Goal: Task Accomplishment & Management: Use online tool/utility

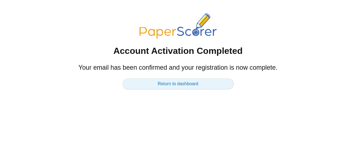
click at [190, 85] on link "Return to dashboard" at bounding box center [177, 83] width 111 height 11
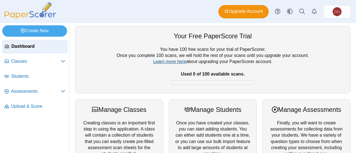
click at [166, 62] on link "Learn more here" at bounding box center [169, 61] width 33 height 5
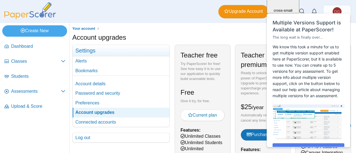
click at [151, 7] on div "Dashboard Classes Archived classes Students Assessments" at bounding box center [178, 11] width 356 height 23
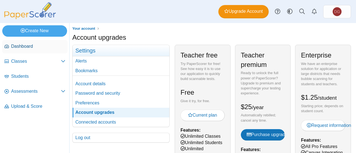
click at [31, 46] on span "Dashboard" at bounding box center [38, 46] width 54 height 6
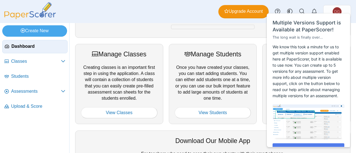
click at [192, 72] on div "Manage Students Once you have created your classes, you can start adding studen…" at bounding box center [213, 84] width 88 height 80
click at [347, 7] on div "Close cross-small" at bounding box center [340, 7] width 19 height 6
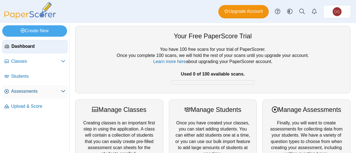
click at [45, 89] on span "Assessments" at bounding box center [36, 91] width 50 height 6
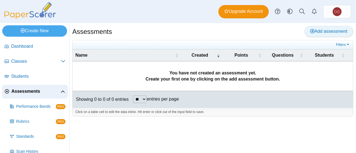
click at [330, 31] on span "Add assessment" at bounding box center [328, 31] width 37 height 5
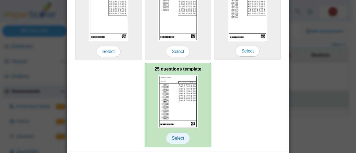
scroll to position [150, 0]
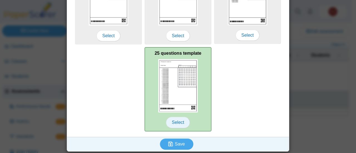
click at [175, 123] on span "Select" at bounding box center [178, 122] width 24 height 11
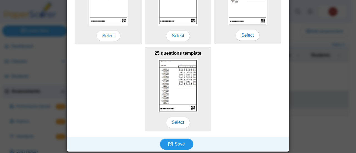
click at [180, 144] on span "Save" at bounding box center [180, 144] width 10 height 5
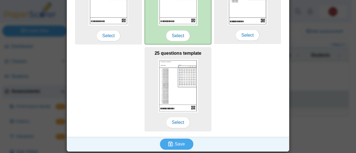
scroll to position [0, 0]
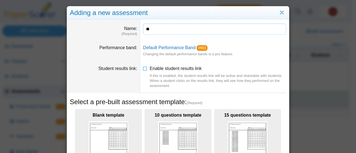
type input "*"
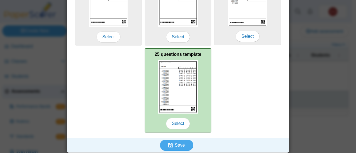
scroll to position [150, 0]
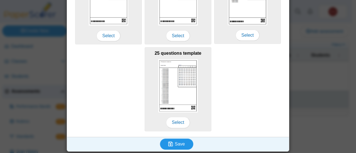
type input "**********"
click at [179, 145] on span "Save" at bounding box center [180, 144] width 10 height 5
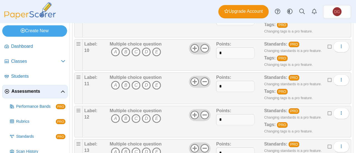
scroll to position [798, 0]
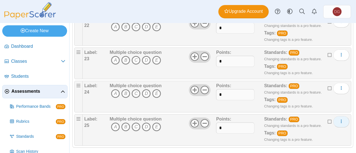
click at [342, 117] on button "More options" at bounding box center [341, 121] width 16 height 11
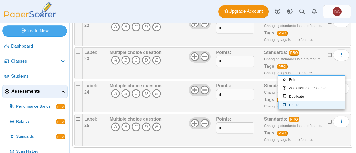
click at [323, 104] on link "Delete" at bounding box center [311, 105] width 67 height 8
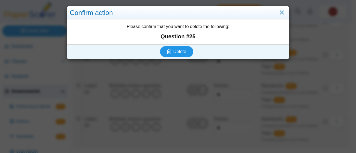
click at [181, 53] on span "Delete" at bounding box center [179, 51] width 13 height 5
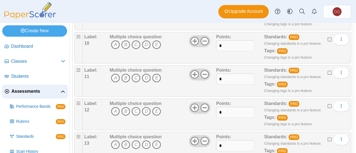
scroll to position [765, 0]
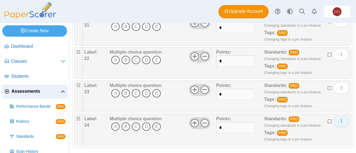
click at [339, 119] on icon "More options" at bounding box center [341, 121] width 4 height 4
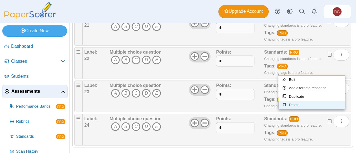
click at [299, 103] on link "Delete" at bounding box center [311, 105] width 67 height 8
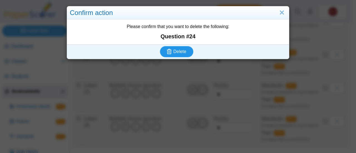
click at [175, 51] on span "Delete" at bounding box center [179, 51] width 13 height 5
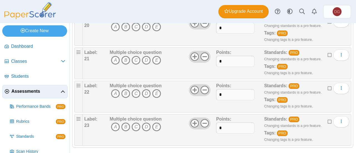
scroll to position [732, 0]
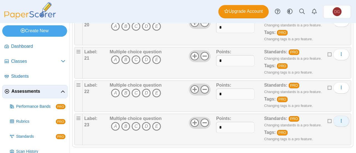
click at [335, 116] on button "More options" at bounding box center [341, 121] width 16 height 11
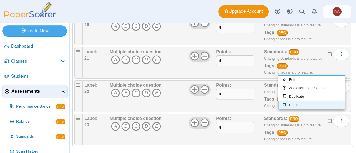
click at [295, 105] on link "Delete" at bounding box center [311, 105] width 67 height 8
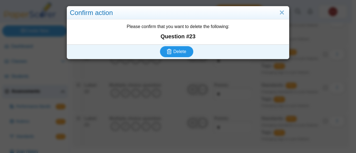
click at [180, 48] on button "Delete" at bounding box center [176, 51] width 33 height 11
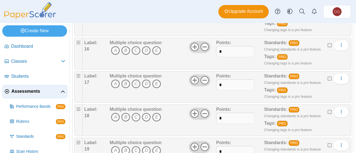
scroll to position [699, 0]
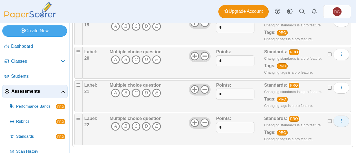
click at [339, 119] on icon "More options" at bounding box center [341, 121] width 4 height 4
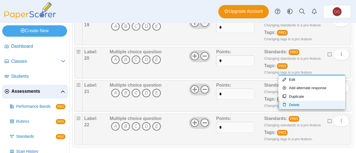
click at [293, 103] on link "Delete" at bounding box center [311, 105] width 67 height 8
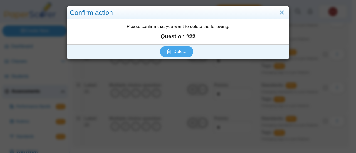
click at [176, 46] on div "Delete" at bounding box center [176, 52] width 219 height 14
click at [176, 48] on button "Delete" at bounding box center [176, 51] width 33 height 11
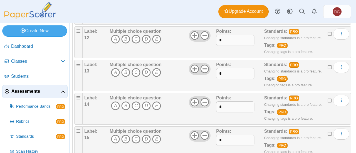
scroll to position [666, 0]
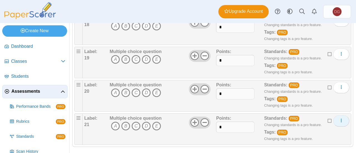
click at [341, 115] on button "More options" at bounding box center [341, 120] width 16 height 11
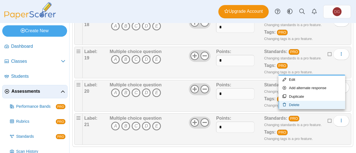
click at [324, 105] on link "Delete" at bounding box center [311, 105] width 67 height 8
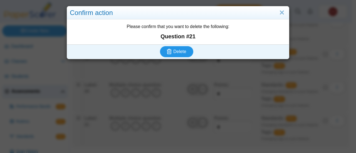
click at [180, 52] on span "Delete" at bounding box center [179, 51] width 13 height 5
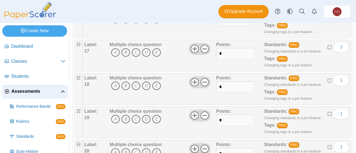
scroll to position [633, 0]
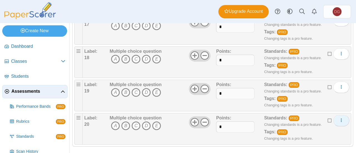
click at [341, 116] on button "More options" at bounding box center [341, 120] width 16 height 11
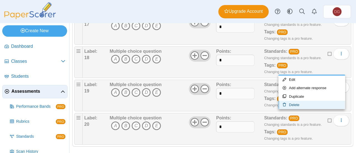
click at [318, 105] on link "Delete" at bounding box center [311, 105] width 67 height 8
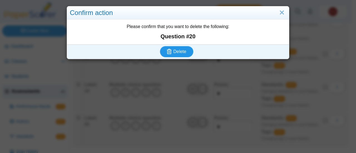
click at [184, 49] on span "Delete" at bounding box center [179, 51] width 13 height 5
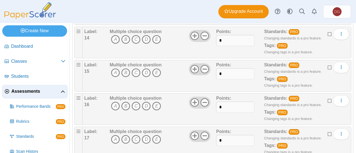
scroll to position [599, 0]
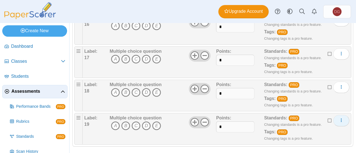
click at [339, 118] on icon "More options" at bounding box center [341, 120] width 4 height 4
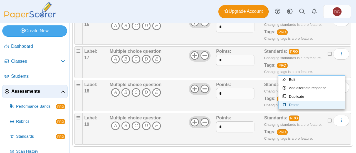
click at [296, 103] on link "Delete" at bounding box center [311, 105] width 67 height 8
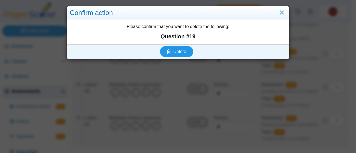
click at [173, 52] on span "Delete" at bounding box center [179, 51] width 13 height 5
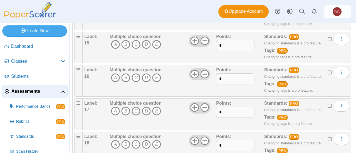
scroll to position [566, 0]
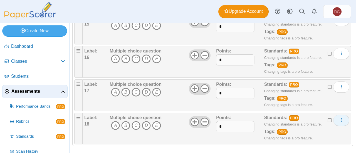
click at [335, 115] on button "More options" at bounding box center [341, 120] width 16 height 11
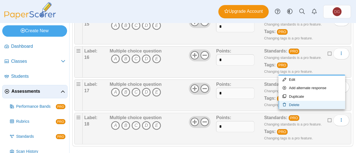
click at [296, 107] on link "Delete" at bounding box center [311, 105] width 67 height 8
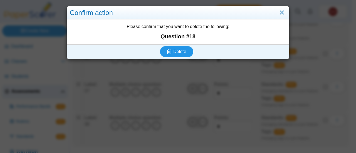
click at [185, 49] on button "Delete" at bounding box center [176, 51] width 33 height 11
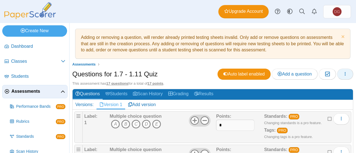
click at [343, 72] on icon "button" at bounding box center [345, 74] width 4 height 4
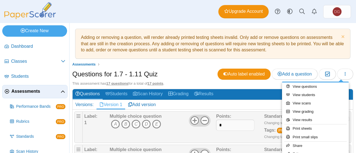
click at [190, 70] on div "Questions for 1.7 - 1.11 Quiz Auto label enabled Add a question Moderation 0" at bounding box center [212, 75] width 281 height 13
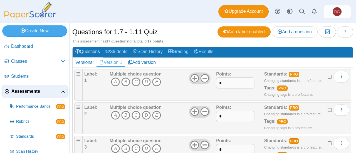
scroll to position [56, 0]
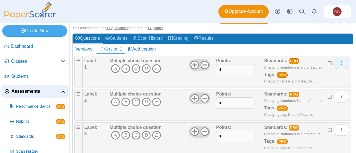
click at [339, 61] on span "More options" at bounding box center [341, 63] width 4 height 5
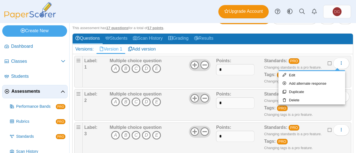
click at [234, 80] on div "Points: *" at bounding box center [240, 72] width 48 height 28
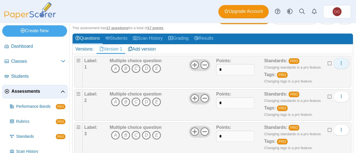
click at [339, 62] on icon "More options" at bounding box center [341, 63] width 4 height 4
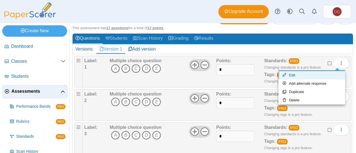
click at [326, 74] on link "Edit" at bounding box center [311, 75] width 67 height 8
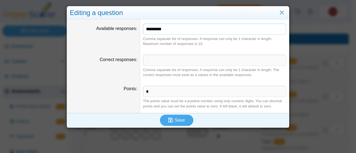
drag, startPoint x: 165, startPoint y: 26, endPoint x: 157, endPoint y: 27, distance: 7.3
click at [157, 27] on input "*********" at bounding box center [214, 29] width 143 height 11
type input "*******"
click at [155, 63] on input "Correct responses" at bounding box center [214, 60] width 143 height 11
type input "*"
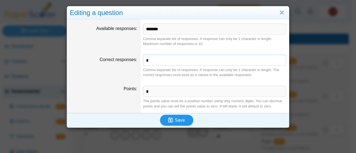
type input "*"
click at [182, 121] on button "Save" at bounding box center [176, 120] width 33 height 11
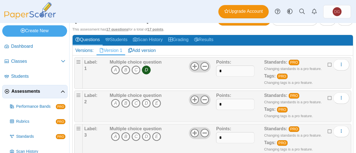
scroll to position [56, 0]
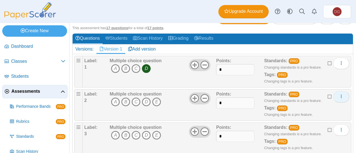
click at [339, 97] on icon "More options" at bounding box center [341, 96] width 4 height 4
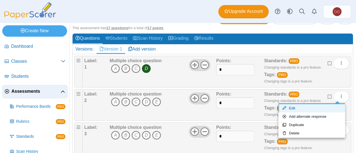
click at [317, 109] on link "Edit" at bounding box center [311, 108] width 67 height 8
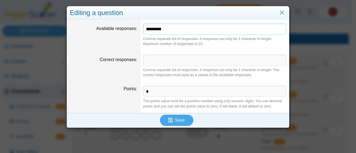
drag, startPoint x: 175, startPoint y: 31, endPoint x: 157, endPoint y: 29, distance: 17.9
click at [157, 29] on input "*********" at bounding box center [214, 29] width 143 height 11
type input "*******"
click at [158, 66] on dd "Comma separate list of responses. A response can only be 1 character in length.…" at bounding box center [214, 66] width 149 height 31
click at [158, 65] on input "Correct responses" at bounding box center [214, 60] width 143 height 11
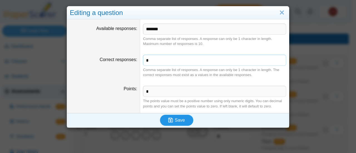
type input "*"
click at [173, 116] on button "Save" at bounding box center [176, 120] width 33 height 11
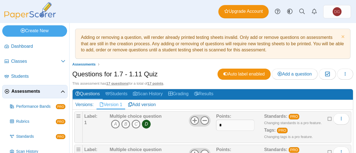
scroll to position [83, 0]
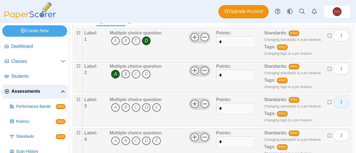
click at [341, 102] on use "More options" at bounding box center [341, 102] width 1 height 4
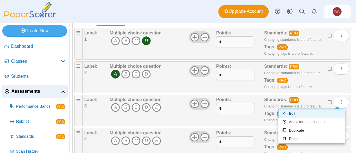
click at [319, 116] on link "Edit" at bounding box center [311, 114] width 67 height 8
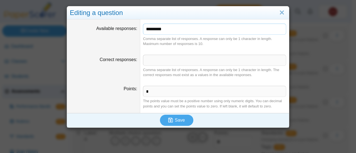
drag, startPoint x: 171, startPoint y: 29, endPoint x: 158, endPoint y: 32, distance: 13.3
click at [158, 32] on input "*********" at bounding box center [214, 29] width 143 height 11
type input "*******"
click at [164, 65] on input "Correct responses" at bounding box center [214, 60] width 143 height 11
type input "*"
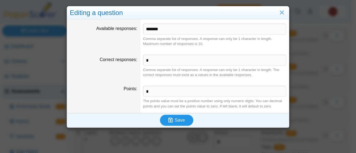
click at [182, 118] on span "Save" at bounding box center [180, 120] width 10 height 5
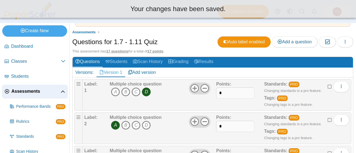
scroll to position [0, 0]
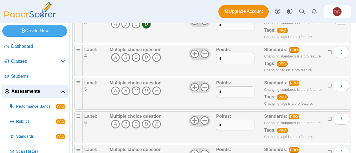
scroll to position [111, 0]
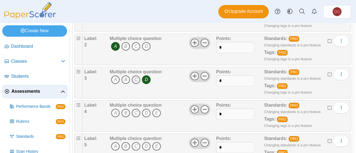
click at [136, 77] on icon "C" at bounding box center [136, 79] width 9 height 9
click at [146, 77] on icon "D" at bounding box center [146, 79] width 9 height 9
click at [339, 74] on icon "More options" at bounding box center [341, 74] width 4 height 4
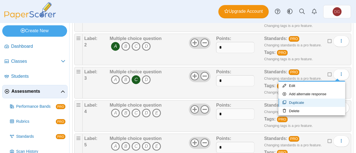
click at [316, 102] on link "Duplicate" at bounding box center [311, 103] width 67 height 8
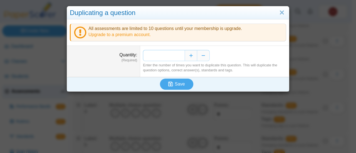
click at [175, 54] on input "*" at bounding box center [164, 55] width 42 height 11
type input "**"
click at [186, 81] on button "Save" at bounding box center [176, 84] width 33 height 11
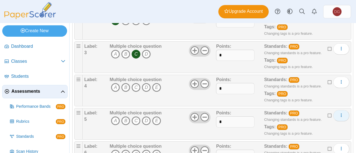
scroll to position [139, 0]
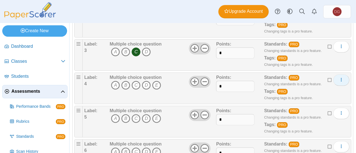
click at [339, 79] on icon "More options" at bounding box center [341, 80] width 4 height 4
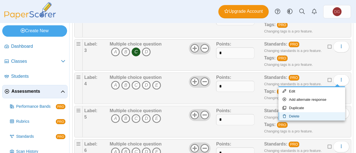
click at [324, 115] on link "Delete" at bounding box center [311, 116] width 67 height 8
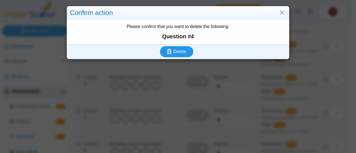
click at [167, 51] on use "submit" at bounding box center [169, 51] width 5 height 5
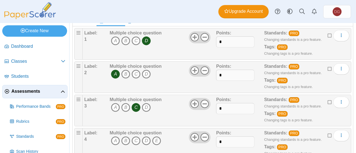
scroll to position [111, 0]
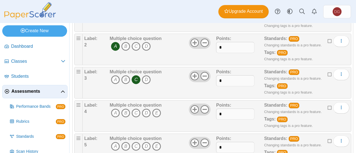
click at [328, 106] on icon at bounding box center [330, 107] width 4 height 4
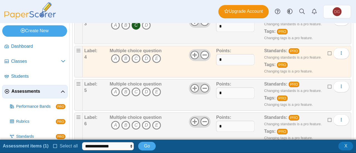
scroll to position [167, 0]
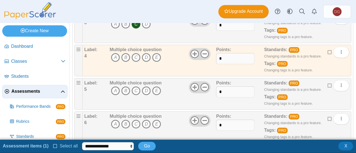
click at [328, 83] on icon at bounding box center [330, 85] width 4 height 4
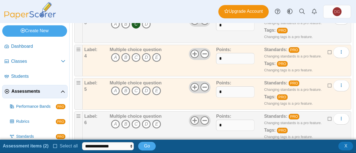
click at [328, 117] on icon at bounding box center [330, 119] width 4 height 4
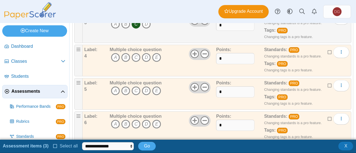
scroll to position [223, 0]
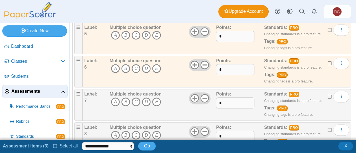
click at [328, 96] on icon at bounding box center [330, 96] width 4 height 4
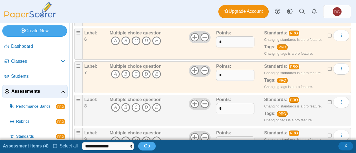
click at [328, 101] on icon at bounding box center [330, 102] width 4 height 4
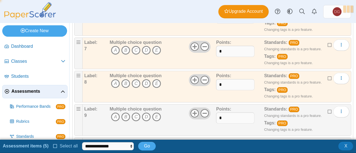
scroll to position [306, 0]
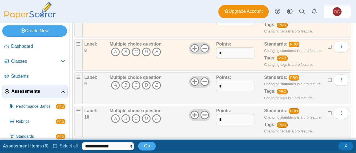
click at [328, 78] on icon at bounding box center [330, 80] width 4 height 4
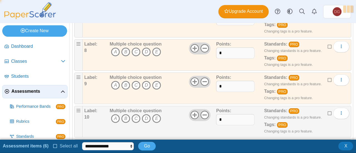
click at [328, 111] on icon at bounding box center [330, 113] width 4 height 4
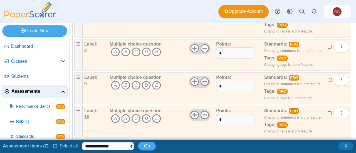
scroll to position [362, 0]
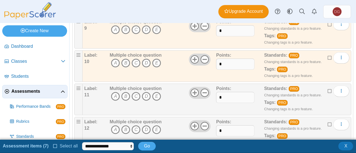
click at [328, 89] on icon at bounding box center [330, 91] width 4 height 4
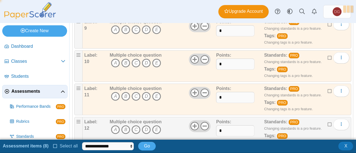
click at [328, 126] on div "Edit Add alternate response Duplicate Delete" at bounding box center [339, 124] width 22 height 11
click at [328, 122] on icon at bounding box center [330, 124] width 4 height 4
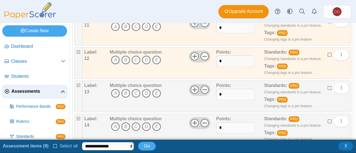
scroll to position [445, 0]
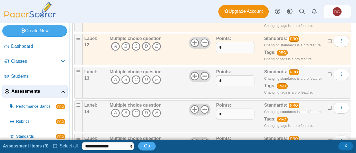
click at [328, 72] on icon at bounding box center [330, 74] width 4 height 4
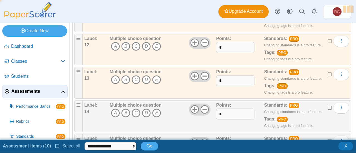
click at [328, 105] on icon at bounding box center [330, 107] width 4 height 4
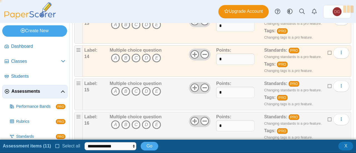
scroll to position [501, 0]
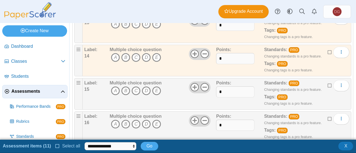
click at [328, 83] on icon at bounding box center [330, 85] width 4 height 4
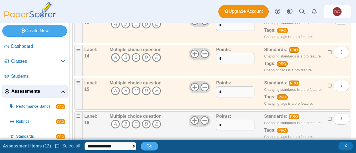
scroll to position [529, 0]
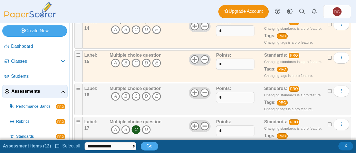
click at [328, 89] on icon at bounding box center [330, 91] width 4 height 4
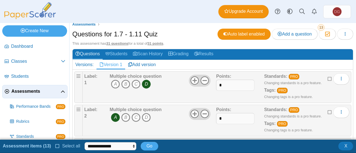
scroll to position [0, 0]
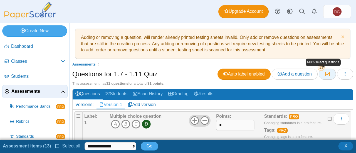
click at [326, 73] on icon "button" at bounding box center [327, 74] width 5 height 5
click at [104, 145] on select "**********" at bounding box center [110, 146] width 51 height 8
select select "******"
click at [85, 142] on select "**********" at bounding box center [110, 146] width 51 height 8
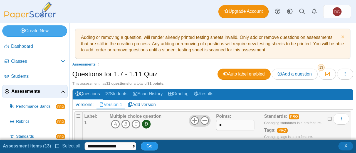
click at [149, 148] on span "Go" at bounding box center [150, 146] width 6 height 5
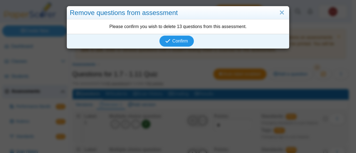
click at [179, 39] on span "Confirm" at bounding box center [180, 41] width 16 height 5
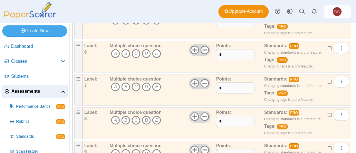
scroll to position [580, 0]
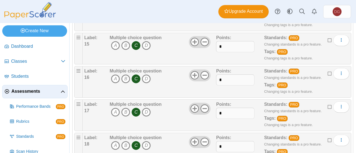
scroll to position [566, 0]
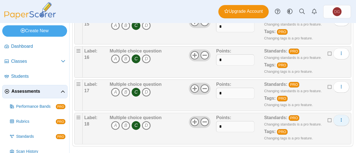
click at [334, 115] on button "More options" at bounding box center [341, 120] width 16 height 11
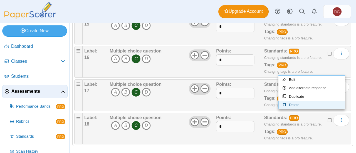
click at [321, 105] on link "Delete" at bounding box center [311, 105] width 67 height 8
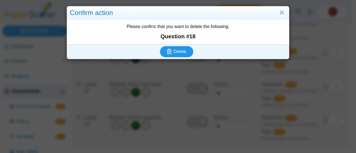
click at [175, 55] on button "Delete" at bounding box center [176, 51] width 33 height 11
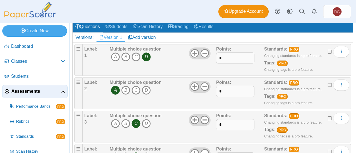
scroll to position [83, 0]
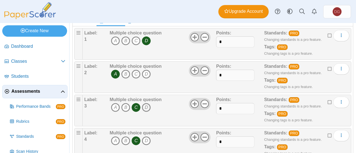
click at [145, 106] on icon "D" at bounding box center [146, 107] width 9 height 9
click at [136, 106] on icon "C" at bounding box center [136, 107] width 9 height 9
click at [113, 139] on icon "A" at bounding box center [115, 141] width 9 height 9
click at [136, 139] on icon "C" at bounding box center [136, 141] width 9 height 9
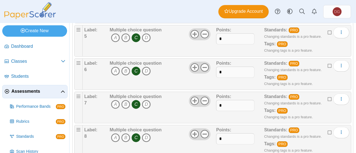
scroll to position [223, 0]
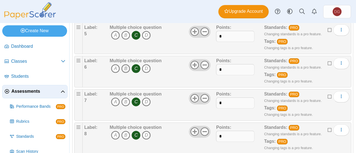
click at [126, 65] on icon "B" at bounding box center [125, 68] width 9 height 9
click at [137, 68] on icon "C" at bounding box center [136, 68] width 9 height 9
drag, startPoint x: 138, startPoint y: 100, endPoint x: 146, endPoint y: 100, distance: 8.3
click at [139, 100] on icon "C" at bounding box center [136, 102] width 9 height 9
click at [146, 100] on icon "D" at bounding box center [146, 102] width 9 height 9
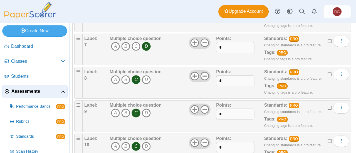
scroll to position [306, 0]
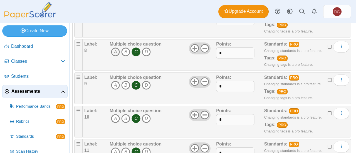
click at [113, 50] on icon "A" at bounding box center [115, 52] width 9 height 9
drag, startPoint x: 137, startPoint y: 83, endPoint x: 152, endPoint y: 82, distance: 14.8
click at [138, 83] on icon "C" at bounding box center [136, 85] width 9 height 9
click at [152, 82] on span "A B C D" at bounding box center [136, 86] width 52 height 10
click at [148, 83] on icon "D" at bounding box center [146, 85] width 9 height 9
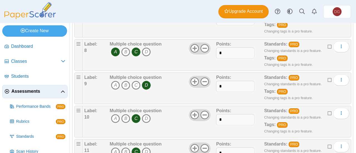
click at [137, 48] on icon "C" at bounding box center [136, 52] width 9 height 9
click at [137, 117] on icon "C" at bounding box center [136, 118] width 9 height 9
click at [145, 117] on icon "D" at bounding box center [146, 118] width 9 height 9
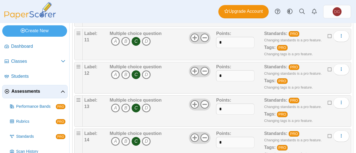
scroll to position [417, 0]
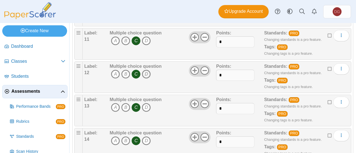
click at [147, 72] on icon "D" at bounding box center [146, 74] width 9 height 9
click at [135, 72] on icon "C" at bounding box center [136, 74] width 9 height 9
click at [115, 104] on icon "A" at bounding box center [115, 107] width 9 height 9
click at [136, 104] on icon "C" at bounding box center [136, 107] width 9 height 9
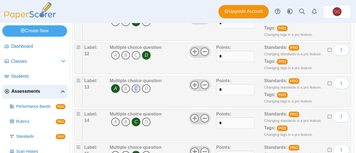
scroll to position [445, 0]
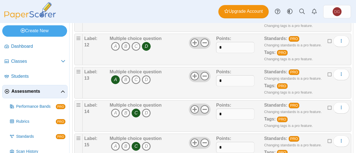
click at [135, 110] on icon "C" at bounding box center [136, 113] width 9 height 9
click at [127, 110] on icon "B" at bounding box center [125, 113] width 9 height 9
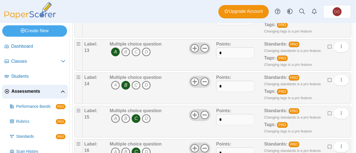
click at [114, 114] on icon "A" at bounding box center [115, 118] width 9 height 9
click at [135, 115] on icon "C" at bounding box center [136, 118] width 9 height 9
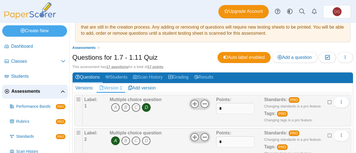
scroll to position [0, 0]
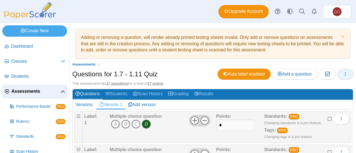
click at [344, 72] on button "button" at bounding box center [345, 74] width 16 height 11
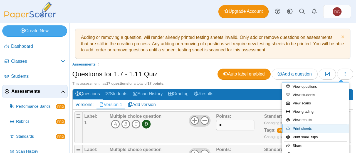
click at [313, 128] on link "Print sheets" at bounding box center [315, 129] width 67 height 8
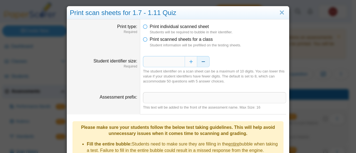
click at [199, 62] on button "Decrease" at bounding box center [203, 61] width 13 height 11
type input "*"
click at [157, 100] on input "Assessment prefix" at bounding box center [214, 97] width 143 height 11
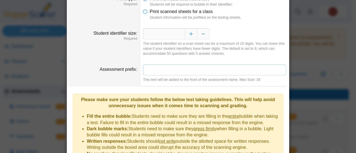
scroll to position [83, 0]
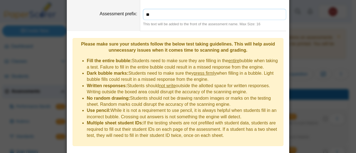
type input "*"
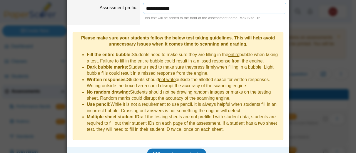
scroll to position [91, 0]
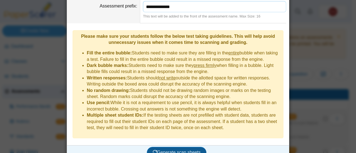
type input "**********"
click at [182, 150] on span "Generate scan sheets" at bounding box center [177, 152] width 48 height 5
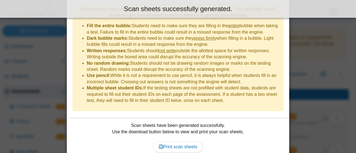
scroll to position [136, 0]
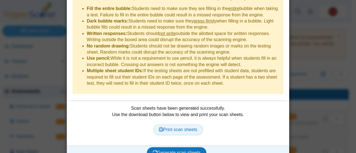
click at [189, 127] on span "Print scan sheets" at bounding box center [178, 129] width 39 height 5
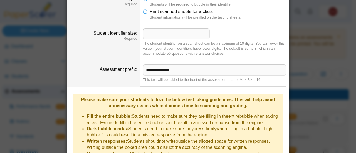
scroll to position [0, 0]
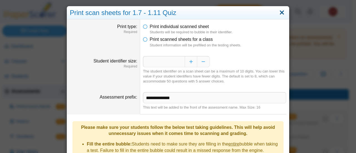
click at [278, 13] on link "Close" at bounding box center [282, 12] width 9 height 9
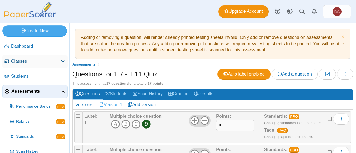
click at [30, 64] on span "Classes" at bounding box center [36, 61] width 50 height 6
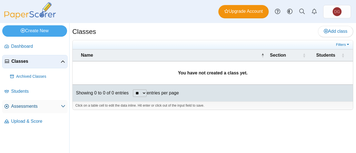
click at [31, 102] on link "Assessments" at bounding box center [34, 106] width 65 height 13
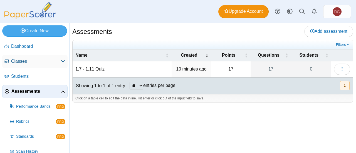
click at [26, 62] on span "Classes" at bounding box center [36, 61] width 50 height 6
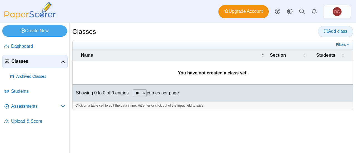
click at [334, 32] on span "Add class" at bounding box center [336, 31] width 24 height 5
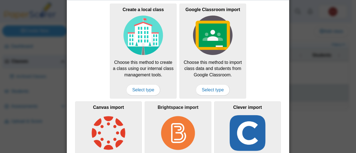
scroll to position [28, 0]
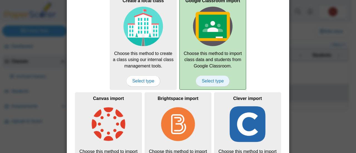
click at [214, 79] on span "Select type" at bounding box center [213, 81] width 34 height 11
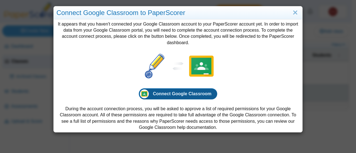
click at [176, 93] on span "Connect Google Classroom" at bounding box center [182, 94] width 59 height 5
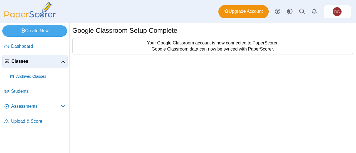
click at [26, 64] on span "Classes" at bounding box center [35, 61] width 49 height 6
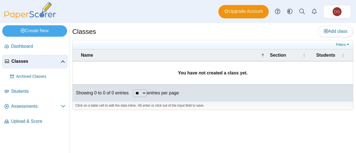
click at [26, 64] on span "Classes" at bounding box center [35, 61] width 49 height 6
click at [332, 28] on link "Add class" at bounding box center [335, 31] width 35 height 11
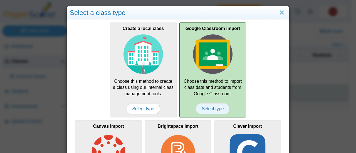
click at [215, 107] on span "Select type" at bounding box center [213, 108] width 34 height 11
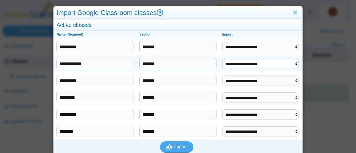
click at [262, 61] on select "**********" at bounding box center [260, 64] width 76 height 11
select select "**********"
click at [222, 59] on select "**********" at bounding box center [260, 64] width 76 height 11
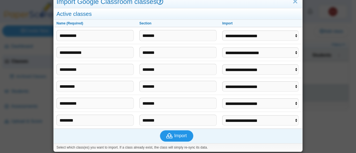
click at [177, 135] on span "Import" at bounding box center [180, 136] width 13 height 5
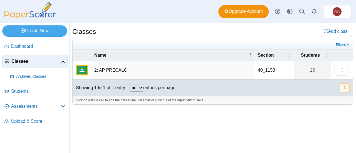
click at [135, 70] on td "2: AP PRECALC" at bounding box center [174, 70] width 164 height 18
click at [317, 69] on link "26" at bounding box center [312, 70] width 37 height 18
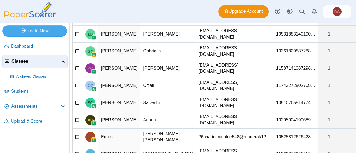
scroll to position [28, 0]
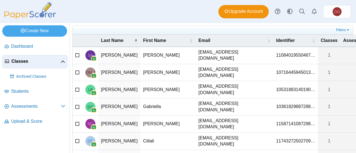
click at [276, 58] on span "11084019550467…" at bounding box center [295, 55] width 39 height 5
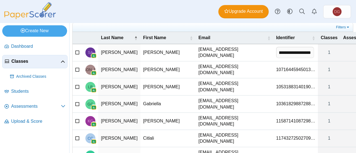
scroll to position [0, 0]
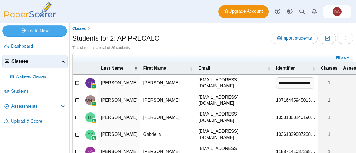
click at [276, 87] on input "**********" at bounding box center [295, 83] width 38 height 11
click at [276, 88] on input "**********" at bounding box center [295, 83] width 38 height 11
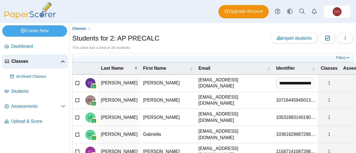
click at [276, 88] on input "**********" at bounding box center [295, 83] width 38 height 11
paste input "text"
type input "*******"
click at [276, 103] on span "10716445945013…" at bounding box center [295, 100] width 39 height 5
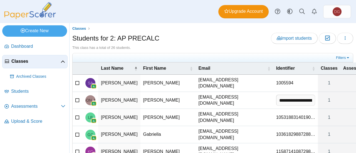
scroll to position [0, 20]
click at [276, 103] on input "**********" at bounding box center [295, 100] width 38 height 11
click at [276, 120] on span "10531883140190…" at bounding box center [295, 117] width 39 height 5
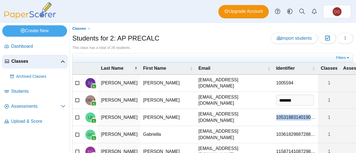
click at [276, 120] on span "10531883140190…" at bounding box center [295, 117] width 39 height 5
type input "**********"
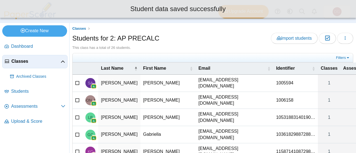
click at [276, 120] on span "10531883140190…" at bounding box center [295, 117] width 39 height 5
click at [276, 122] on input "**********" at bounding box center [295, 117] width 38 height 11
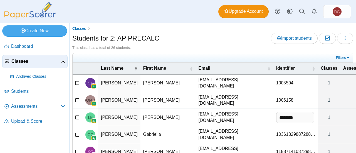
scroll to position [0, 0]
click at [276, 119] on input "*******" at bounding box center [295, 117] width 38 height 11
type input "*******"
click at [273, 104] on td "1006158" at bounding box center [295, 100] width 45 height 17
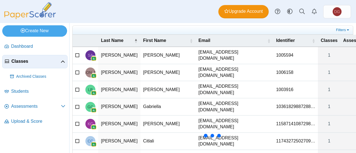
scroll to position [56, 0]
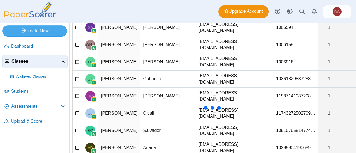
click at [276, 81] on span "10361829887288…" at bounding box center [295, 78] width 39 height 5
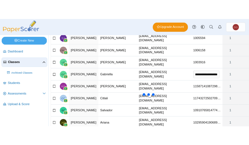
scroll to position [0, 0]
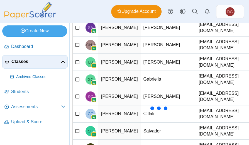
paste input "text"
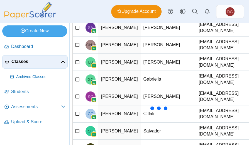
scroll to position [56, 4]
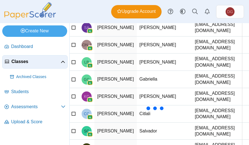
type input "*******"
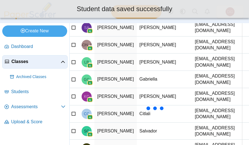
scroll to position [50, 4]
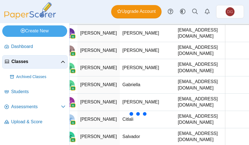
scroll to position [0, 20]
type input "*******"
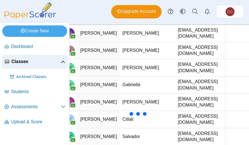
scroll to position [0, 0]
type input "*******"
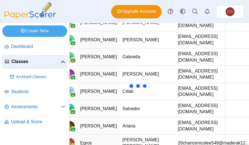
scroll to position [106, 21]
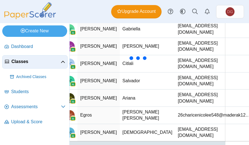
scroll to position [0, 0]
type input "*******"
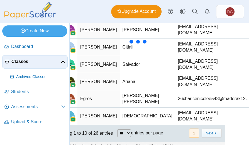
scroll to position [130, 21]
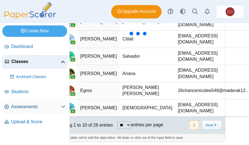
type input "*******"
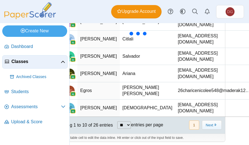
scroll to position [0, 0]
type input "*******"
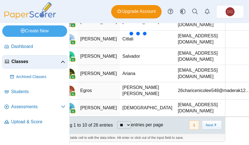
scroll to position [0, 1]
type input "*******"
click at [210, 125] on button "Next" at bounding box center [212, 124] width 20 height 9
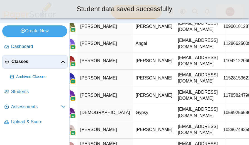
scroll to position [0, 21]
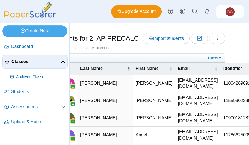
click at [220, 92] on td "11004269892407…" at bounding box center [242, 83] width 45 height 17
click at [223, 89] on input "**********" at bounding box center [242, 83] width 38 height 11
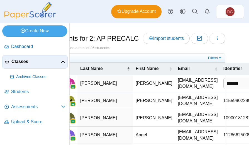
type input "*******"
click at [220, 109] on td "11559902289251…" at bounding box center [242, 100] width 45 height 17
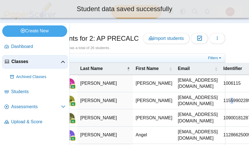
click at [223, 103] on span "11559902289251…" at bounding box center [242, 100] width 39 height 5
click at [223, 106] on input "**********" at bounding box center [242, 100] width 38 height 11
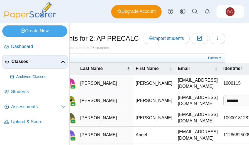
scroll to position [0, 0]
type input "*******"
click at [223, 120] on span "10900181287431…" at bounding box center [242, 117] width 39 height 5
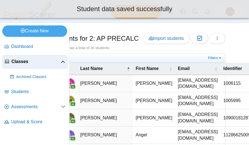
click at [223, 120] on span "10900181287431…" at bounding box center [242, 117] width 39 height 5
click at [223, 120] on input "**********" at bounding box center [242, 117] width 39 height 11
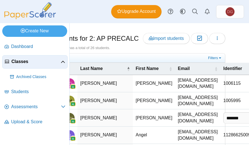
type input "*******"
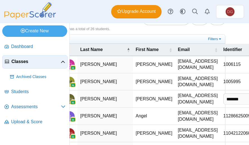
scroll to position [28, 21]
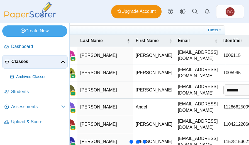
click at [223, 109] on span "11286625009215…" at bounding box center [242, 106] width 39 height 5
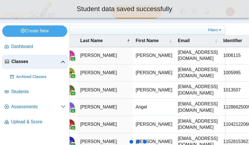
click at [223, 109] on span "11286625009215…" at bounding box center [242, 106] width 39 height 5
click at [223, 109] on input "**********" at bounding box center [242, 107] width 38 height 11
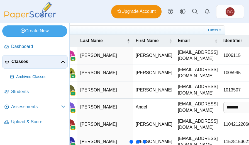
scroll to position [0, 0]
type input "*******"
click at [223, 125] on span "11042122060639…" at bounding box center [242, 124] width 39 height 5
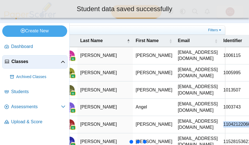
click at [223, 125] on span "11042122060639…" at bounding box center [242, 124] width 39 height 5
click at [223, 125] on input "**********" at bounding box center [242, 123] width 38 height 11
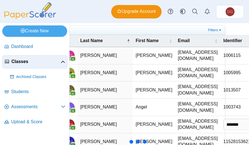
scroll to position [56, 21]
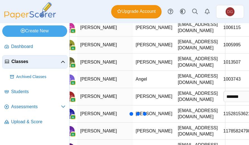
type input "*******"
click at [220, 117] on td "11528153621385…" at bounding box center [242, 113] width 45 height 17
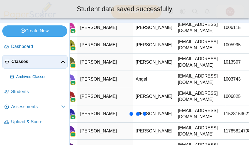
click at [223, 113] on span "11528153621385…" at bounding box center [242, 113] width 39 height 5
click at [223, 113] on input "**********" at bounding box center [242, 113] width 38 height 11
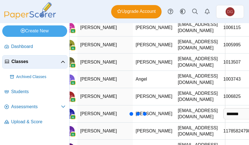
scroll to position [0, 0]
type input "*******"
click at [223, 128] on span "11785824798784…" at bounding box center [242, 130] width 39 height 5
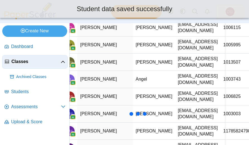
click at [223, 128] on span "11785824798784…" at bounding box center [242, 130] width 39 height 5
click at [223, 128] on input "**********" at bounding box center [242, 130] width 39 height 11
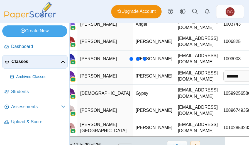
scroll to position [111, 21]
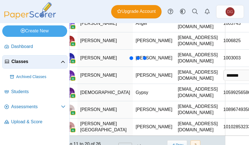
type input "*******"
click at [223, 90] on span "10599256586947…" at bounding box center [242, 92] width 39 height 5
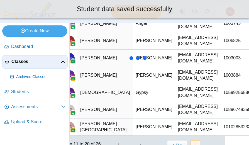
click at [223, 90] on span "10599256586947…" at bounding box center [242, 92] width 39 height 5
click at [223, 87] on input "**********" at bounding box center [242, 92] width 38 height 11
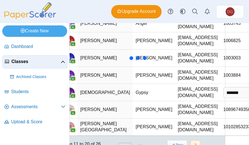
scroll to position [0, 0]
type input "*******"
click at [223, 107] on span "10896749358195…" at bounding box center [242, 109] width 39 height 5
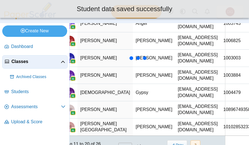
click at [223, 107] on span "10896749358195…" at bounding box center [242, 109] width 39 height 5
click at [223, 104] on input "**********" at bounding box center [242, 109] width 38 height 11
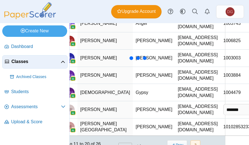
scroll to position [0, 0]
type input "*******"
click at [0, 82] on ul "Dashboard Classes" at bounding box center [34, 85] width 69 height 95
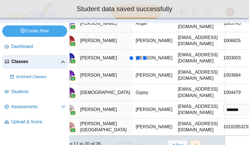
scroll to position [113, 21]
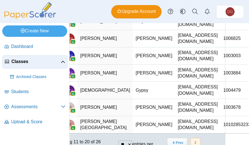
click at [223, 122] on span "10102853233864…" at bounding box center [242, 124] width 39 height 5
click at [223, 119] on input "**********" at bounding box center [234, 124] width 22 height 11
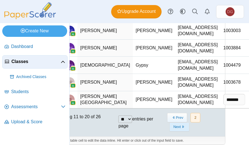
type input "*******"
click at [178, 122] on button "Next" at bounding box center [179, 126] width 20 height 9
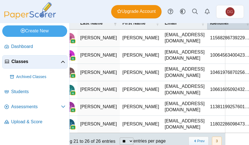
scroll to position [34, 21]
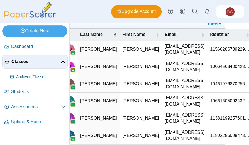
click at [214, 51] on span "11568286739229…" at bounding box center [229, 49] width 39 height 5
click at [214, 54] on input "**********" at bounding box center [229, 49] width 38 height 11
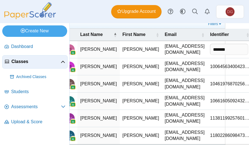
type input "*******"
click at [214, 68] on span "10064563400423…" at bounding box center [229, 66] width 39 height 5
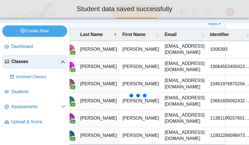
click at [213, 69] on span "10064563400423…" at bounding box center [229, 66] width 39 height 5
click at [213, 70] on input "**********" at bounding box center [229, 66] width 38 height 11
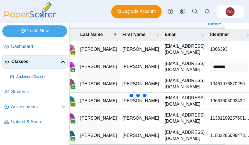
scroll to position [0, 0]
click at [212, 86] on span "10461976870256…" at bounding box center [229, 83] width 39 height 5
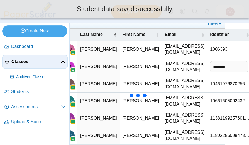
type input "**********"
click at [212, 87] on input "**********" at bounding box center [229, 83] width 38 height 11
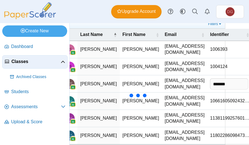
scroll to position [0, 0]
type input "*******"
click at [211, 103] on span "10661605092432…" at bounding box center [229, 100] width 39 height 5
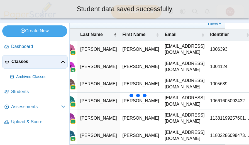
click at [211, 102] on span "10661605092432…" at bounding box center [229, 100] width 39 height 5
click at [211, 102] on input "**********" at bounding box center [229, 100] width 38 height 11
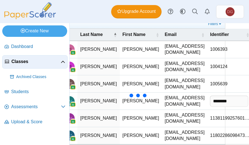
scroll to position [0, 0]
type input "*******"
click at [218, 117] on span "11381199257601…" at bounding box center [229, 117] width 39 height 5
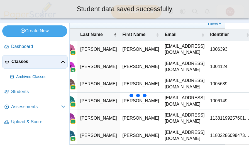
click at [216, 118] on span "11381199257601…" at bounding box center [229, 117] width 39 height 5
click at [216, 118] on input "**********" at bounding box center [229, 117] width 38 height 11
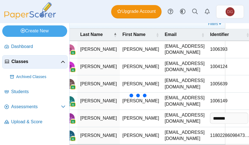
scroll to position [0, 0]
type input "*******"
click at [215, 133] on span "11802286098473…" at bounding box center [229, 135] width 39 height 5
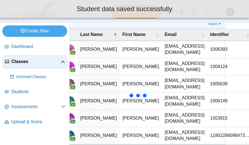
click at [215, 133] on span "11802286098473…" at bounding box center [229, 135] width 39 height 5
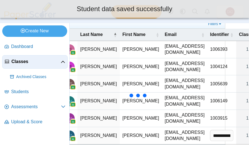
scroll to position [0, 36]
click at [215, 133] on input "**********" at bounding box center [221, 135] width 22 height 11
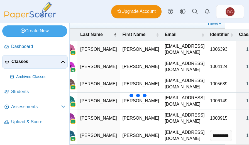
scroll to position [0, 0]
click at [214, 133] on input "**********" at bounding box center [221, 135] width 22 height 11
paste input "text"
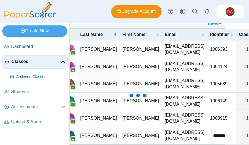
scroll to position [0, 21]
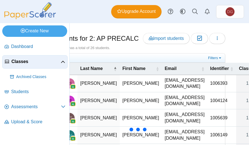
type input "*******"
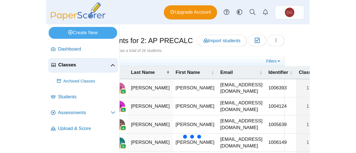
scroll to position [0, 0]
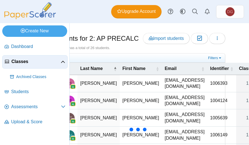
click at [231, 46] on div "Classes Students for 2: AP PRECALC Import students Moderation 0 Loading…" at bounding box center [159, 84] width 179 height 122
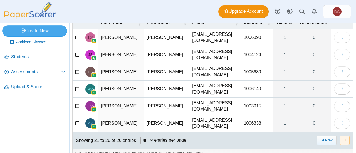
scroll to position [34, 0]
click at [150, 137] on select "** ** ** ***" at bounding box center [147, 141] width 14 height 8
select select "**"
click at [140, 137] on select "** ** ** ***" at bounding box center [147, 141] width 14 height 8
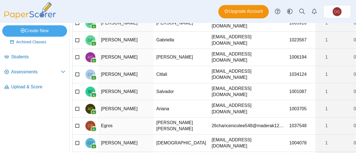
scroll to position [0, 0]
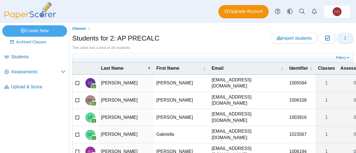
click at [343, 39] on icon "button" at bounding box center [345, 38] width 4 height 4
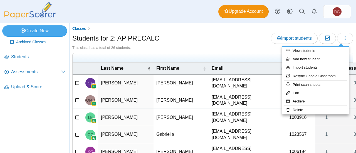
click at [247, 44] on div "Students for 2: AP PRECALC Import students Moderation 0" at bounding box center [212, 39] width 281 height 13
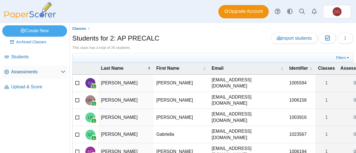
click at [26, 73] on span "Assessments" at bounding box center [36, 72] width 50 height 6
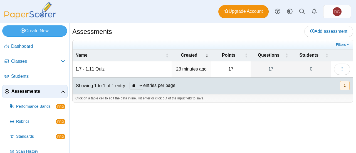
click at [119, 73] on td "1.7 - 1.11 Quiz" at bounding box center [122, 69] width 99 height 16
click at [186, 72] on td "23 minutes ago" at bounding box center [192, 69] width 40 height 16
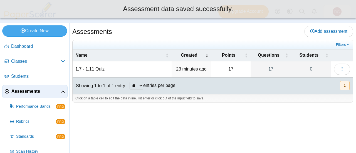
click at [186, 67] on time "23 minutes ago" at bounding box center [191, 69] width 30 height 5
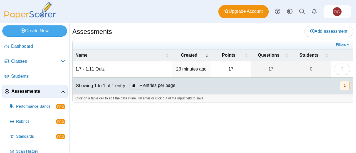
click at [89, 68] on td "1.7 - 1.11 Quiz" at bounding box center [122, 69] width 99 height 16
click at [174, 70] on td "23 minutes ago" at bounding box center [192, 69] width 40 height 16
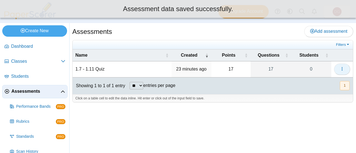
click at [343, 67] on span "button" at bounding box center [342, 69] width 4 height 5
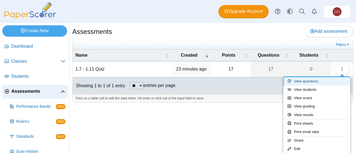
click at [322, 84] on link "View questions" at bounding box center [316, 81] width 67 height 8
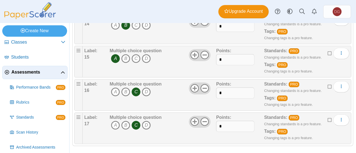
scroll to position [38, 0]
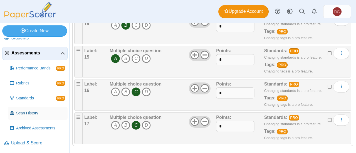
click at [29, 111] on span "Scan History" at bounding box center [40, 114] width 49 height 6
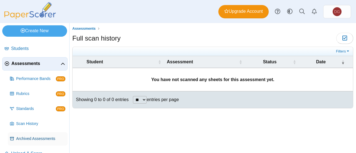
scroll to position [38, 0]
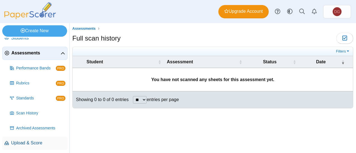
click at [45, 142] on span "Upload & Score" at bounding box center [38, 143] width 54 height 6
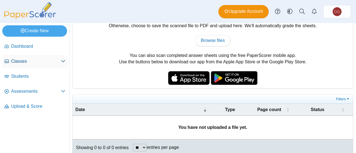
scroll to position [37, 0]
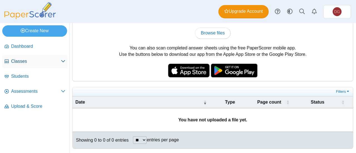
click at [32, 62] on span "Classes" at bounding box center [36, 61] width 50 height 6
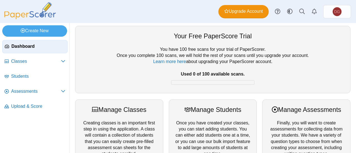
scroll to position [12, 0]
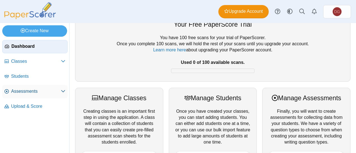
click at [25, 92] on span "Assessments" at bounding box center [36, 91] width 50 height 6
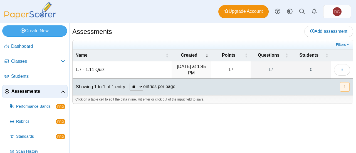
click at [112, 66] on td "1.7 - 1.11 Quiz" at bounding box center [122, 69] width 99 height 17
click at [340, 66] on button "button" at bounding box center [342, 69] width 16 height 11
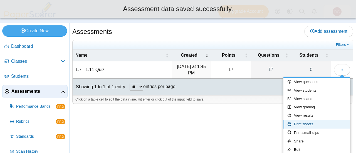
click at [309, 123] on link "Print sheets" at bounding box center [316, 124] width 67 height 8
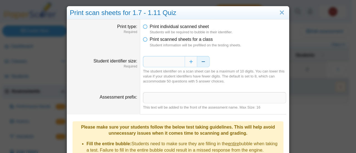
click at [202, 61] on button "Decrease" at bounding box center [203, 61] width 13 height 11
click at [169, 94] on input "Assessment prefix" at bounding box center [214, 97] width 143 height 11
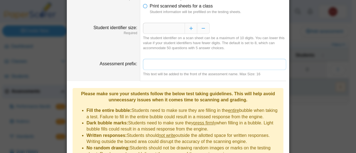
scroll to position [35, 0]
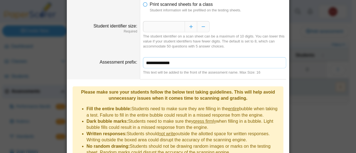
type input "**********"
click at [186, 118] on li "Dark bubble marks: Students need to make sure they press firmly when filling in…" at bounding box center [184, 124] width 194 height 13
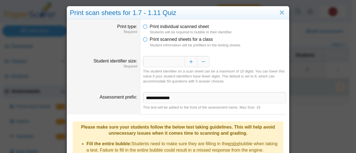
scroll to position [0, 0]
click at [145, 40] on icon at bounding box center [145, 38] width 4 height 4
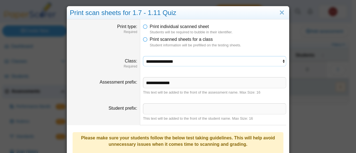
click at [195, 60] on select "**********" at bounding box center [214, 61] width 143 height 11
select select "**********"
click at [143, 56] on select "**********" at bounding box center [214, 61] width 143 height 11
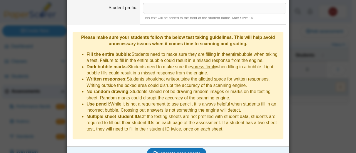
scroll to position [125, 0]
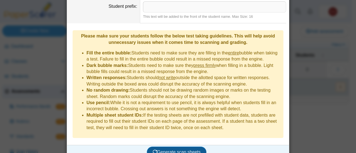
click at [162, 150] on span "Generate scan sheets" at bounding box center [177, 152] width 48 height 5
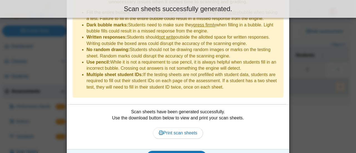
scroll to position [169, 0]
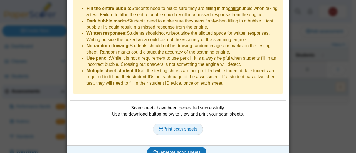
click at [174, 127] on span "Print scan sheets" at bounding box center [178, 129] width 39 height 5
